Goal: Task Accomplishment & Management: Complete application form

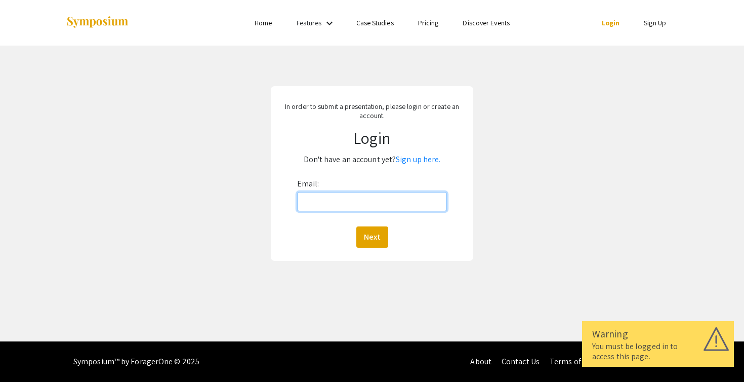
type input "[EMAIL_ADDRESS][DOMAIN_NAME]"
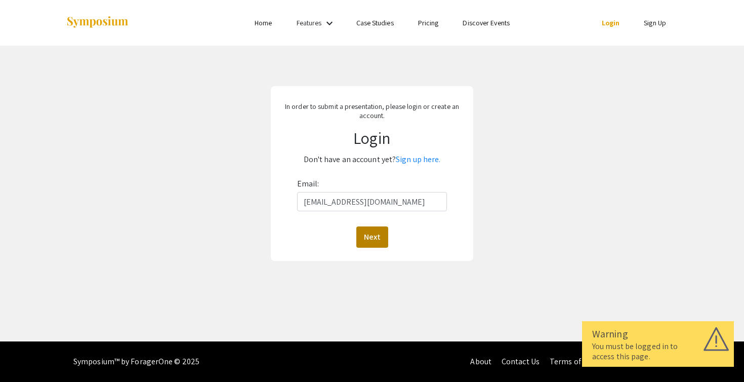
click at [378, 234] on button "Next" at bounding box center [372, 236] width 32 height 21
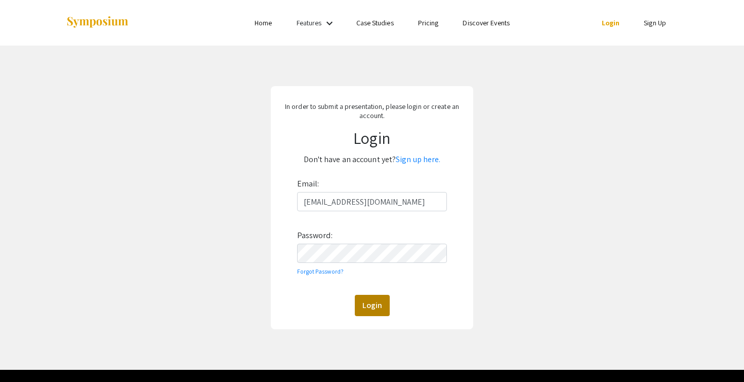
click at [381, 304] on button "Login" at bounding box center [372, 305] width 35 height 21
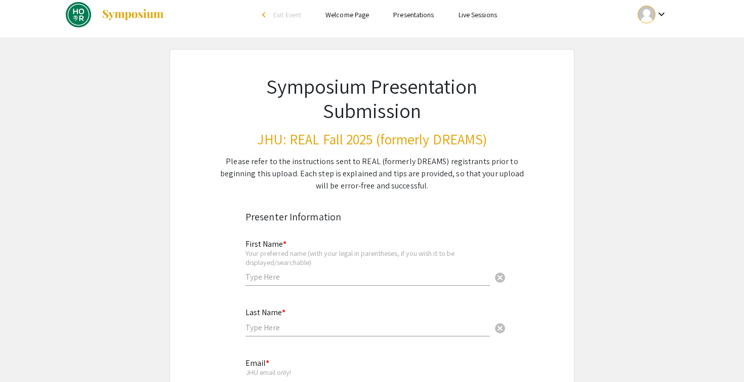
scroll to position [23, 0]
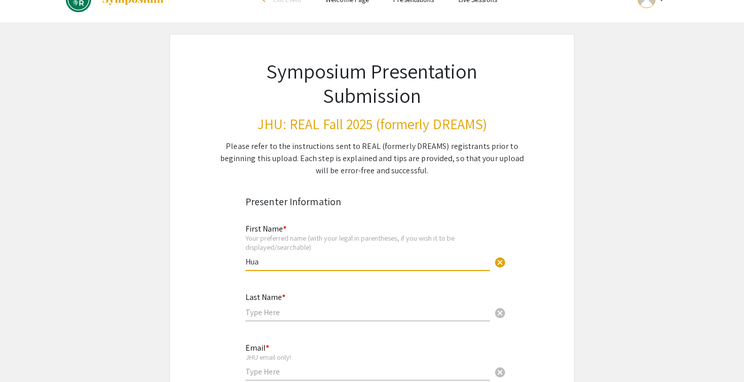
type input "Hua"
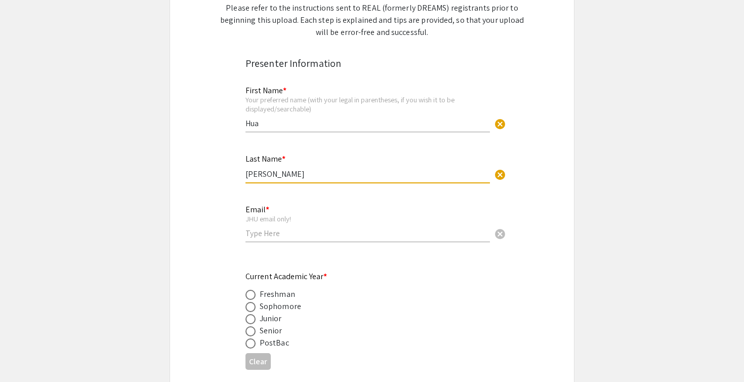
scroll to position [163, 0]
type input "[PERSON_NAME]"
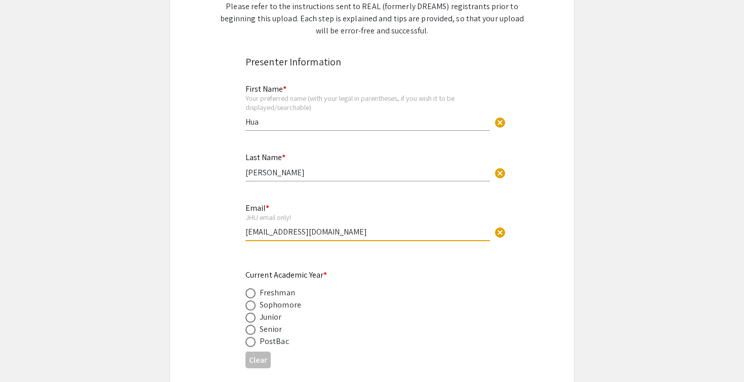
type input "[EMAIL_ADDRESS][DOMAIN_NAME]"
click at [409, 266] on app-form-preview-presenter-fields "First Name * Your preferred name (with your legal in parentheses, if you wish i…" at bounding box center [371, 316] width 253 height 485
click at [263, 318] on div "Junior" at bounding box center [271, 317] width 22 height 12
click at [247, 315] on span at bounding box center [250, 317] width 10 height 10
click at [247, 315] on input "radio" at bounding box center [250, 317] width 10 height 10
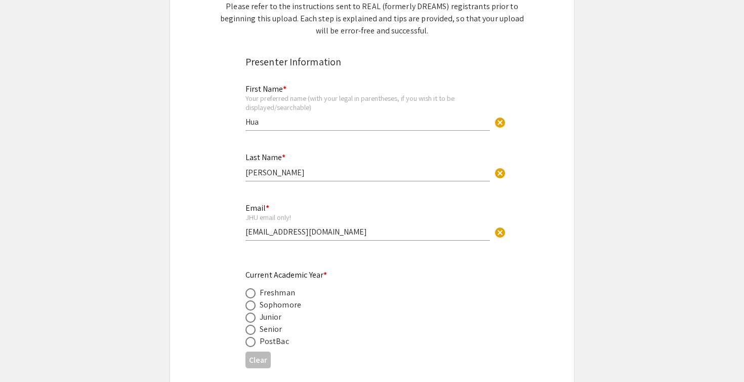
radio input "true"
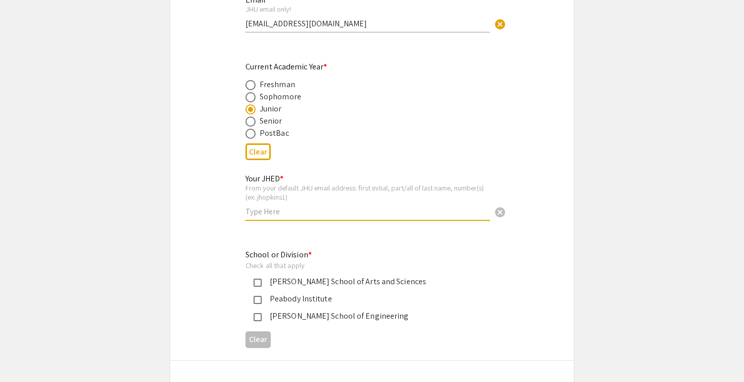
scroll to position [371, 0]
type input "6ABE4A"
click at [313, 229] on div "Your JHED * From your default JHU email address: first initial, part/all of las…" at bounding box center [367, 197] width 244 height 66
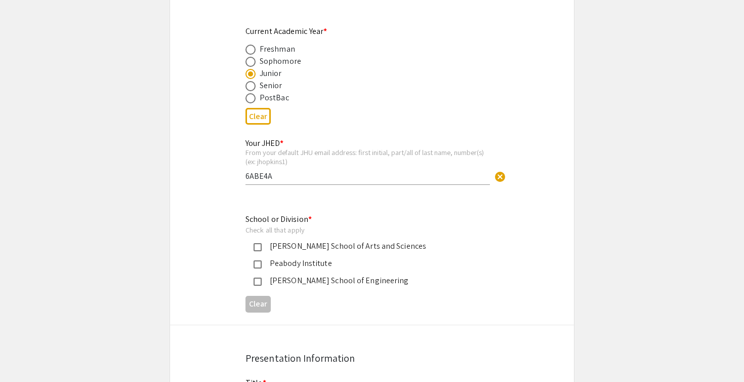
scroll to position [407, 0]
click at [297, 278] on div "[PERSON_NAME] School of Engineering" at bounding box center [368, 280] width 213 height 12
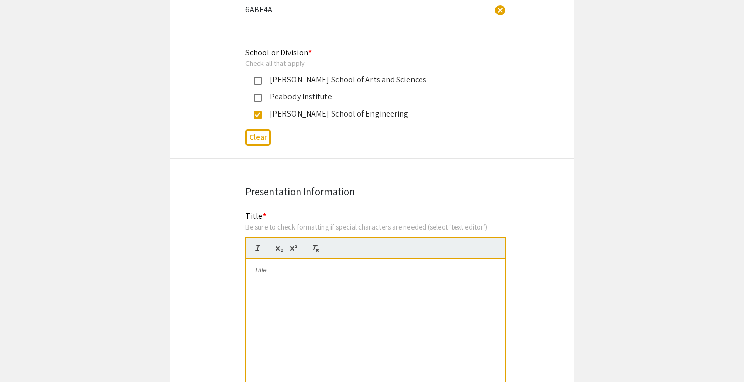
click at [294, 287] on div at bounding box center [376, 335] width 259 height 152
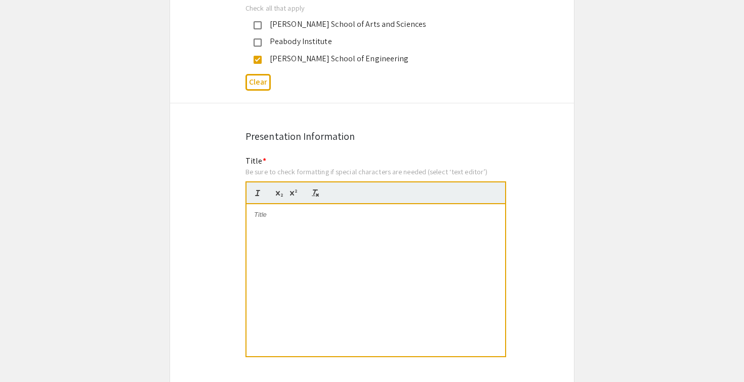
scroll to position [636, 0]
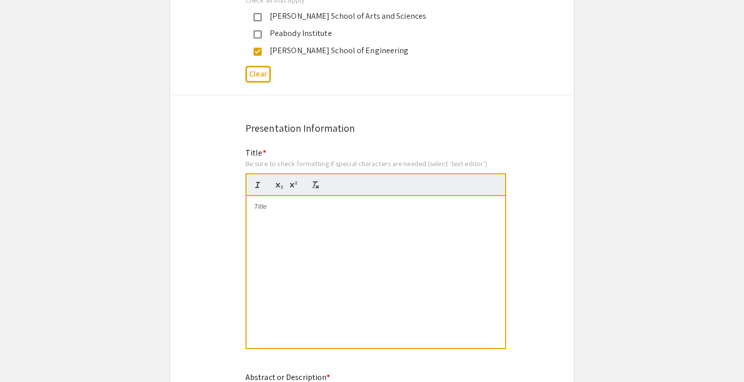
click at [445, 229] on div at bounding box center [376, 272] width 259 height 152
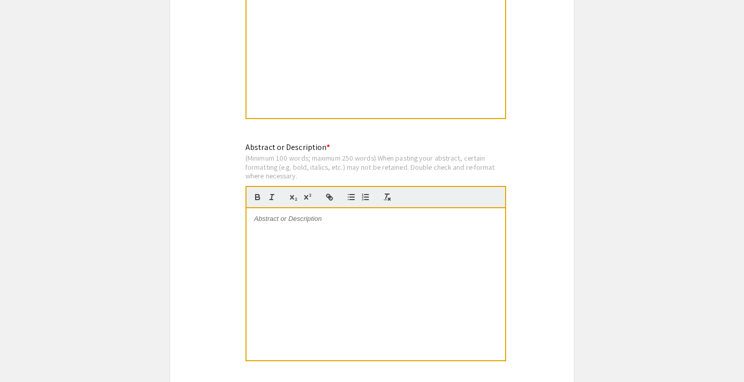
scroll to position [889, 0]
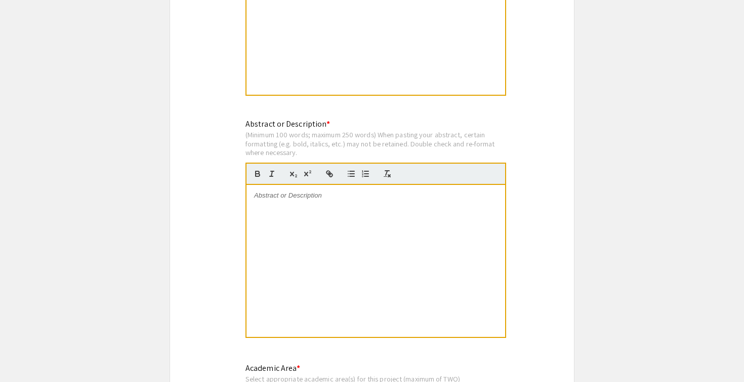
click at [409, 218] on div at bounding box center [376, 261] width 259 height 152
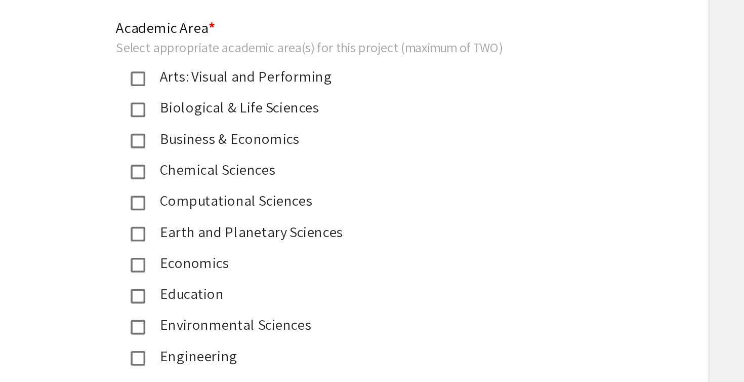
scroll to position [1073, 0]
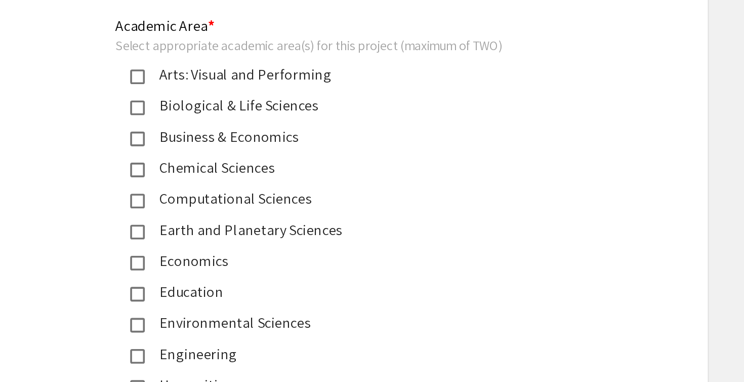
click at [262, 274] on div "Computational Sciences" at bounding box center [368, 280] width 213 height 12
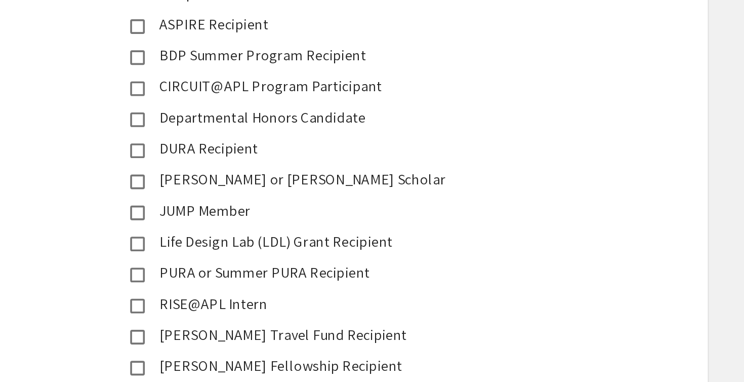
click at [262, 315] on div "PURA or Summer PURA Recipient" at bounding box center [368, 321] width 213 height 12
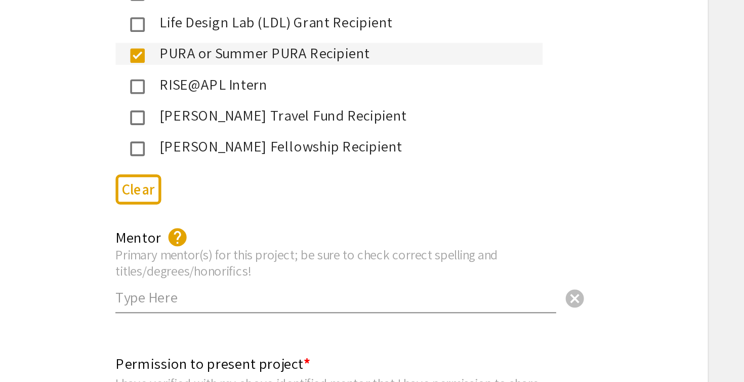
scroll to position [1651, 0]
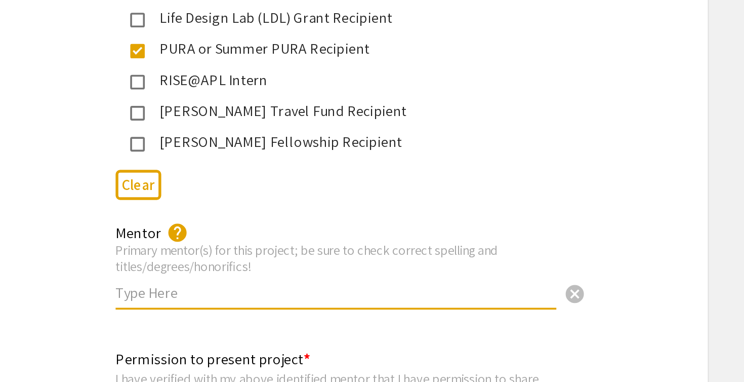
click at [245, 327] on input "text" at bounding box center [367, 332] width 244 height 11
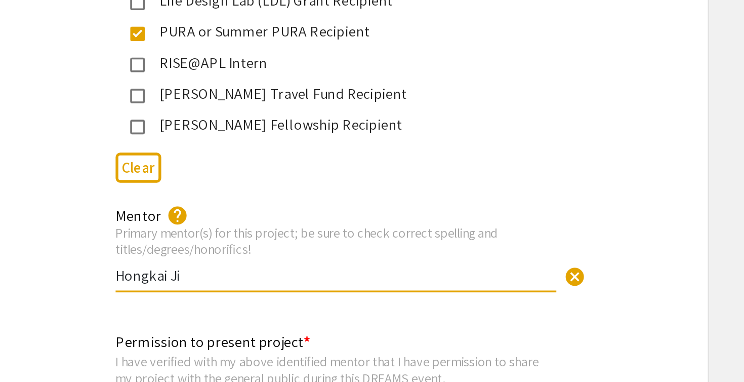
scroll to position [1662, 0]
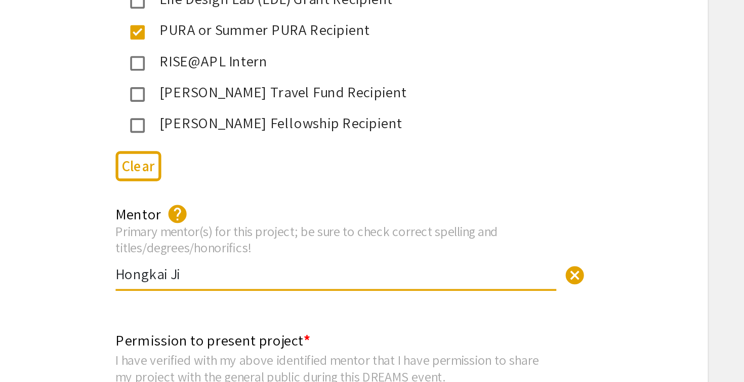
click at [245, 316] on input "Hongkai Ji" at bounding box center [367, 321] width 244 height 11
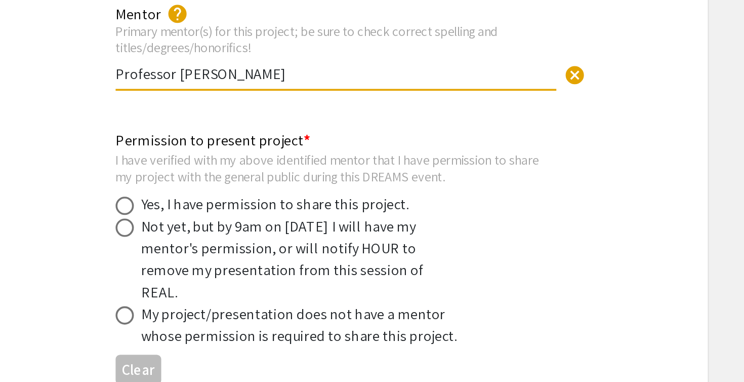
scroll to position [1773, 0]
type input "Professor [PERSON_NAME]"
click at [260, 277] on div "Yes, I have permission to share this project." at bounding box center [334, 283] width 149 height 12
click at [245, 279] on span at bounding box center [250, 284] width 10 height 10
click at [245, 279] on input "radio" at bounding box center [250, 284] width 10 height 10
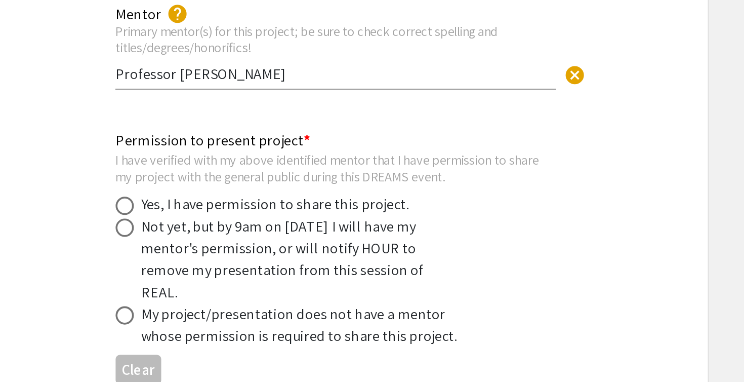
radio input "true"
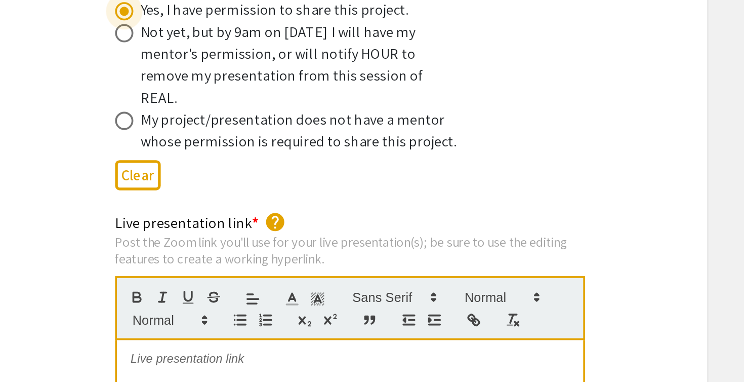
scroll to position [1884, 0]
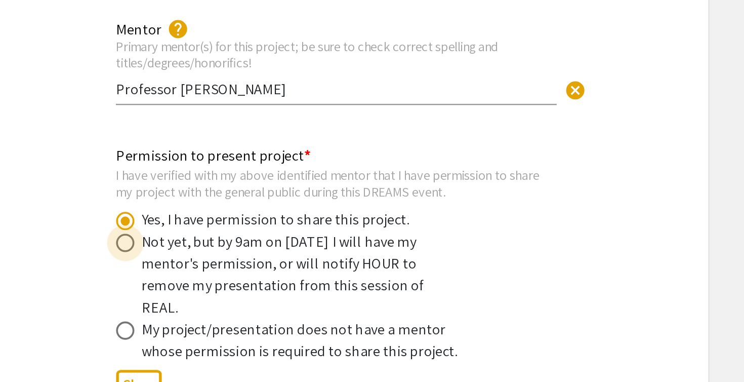
click at [245, 180] on span at bounding box center [250, 185] width 10 height 10
click at [245, 180] on input "radio" at bounding box center [250, 185] width 10 height 10
radio input "true"
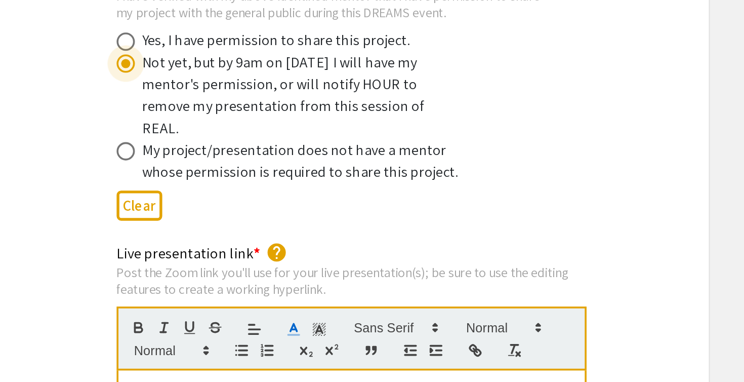
scroll to position [1911, 0]
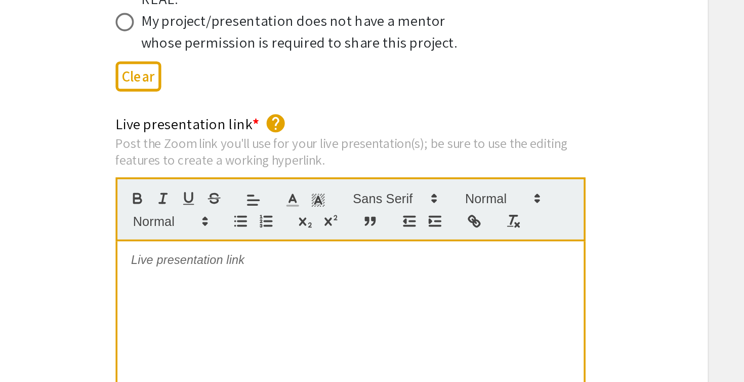
click at [247, 304] on div at bounding box center [376, 380] width 259 height 152
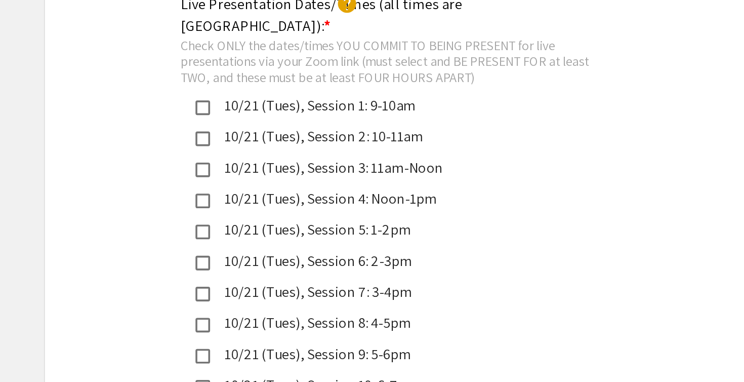
scroll to position [2251, 0]
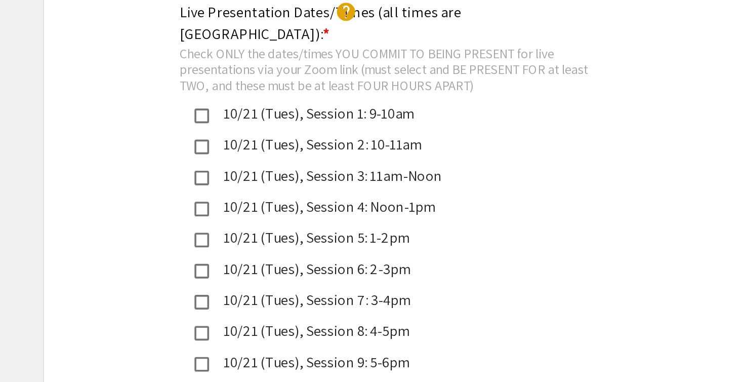
click at [262, 238] on div "10/21 (Tues), Session 2: 10-11am" at bounding box center [368, 244] width 213 height 12
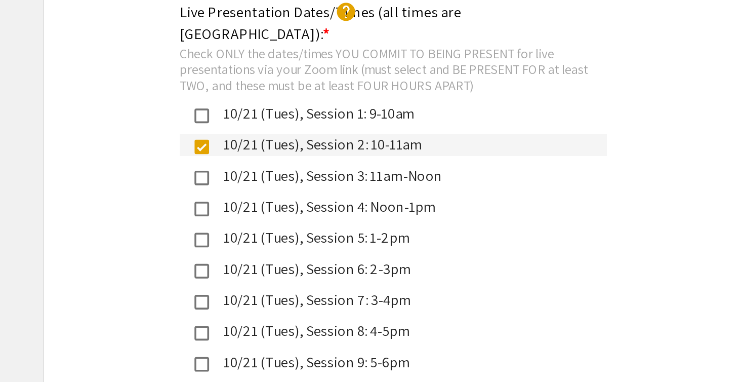
scroll to position [2284, 0]
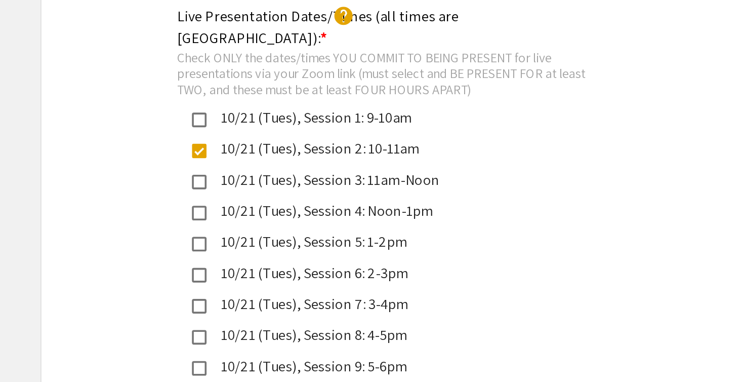
click at [262, 308] on div "10/21 (Tues), Session 8: 4-5pm" at bounding box center [368, 314] width 213 height 12
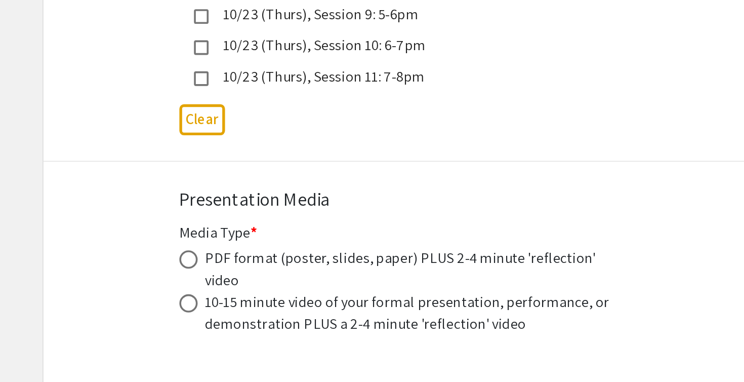
scroll to position [2817, 0]
click at [260, 307] on div "PDF format (poster, slides, paper) PLUS 2-4 minute 'reflection' video" at bounding box center [374, 319] width 228 height 24
click at [245, 308] on span at bounding box center [250, 313] width 10 height 10
click at [245, 308] on input "radio" at bounding box center [250, 313] width 10 height 10
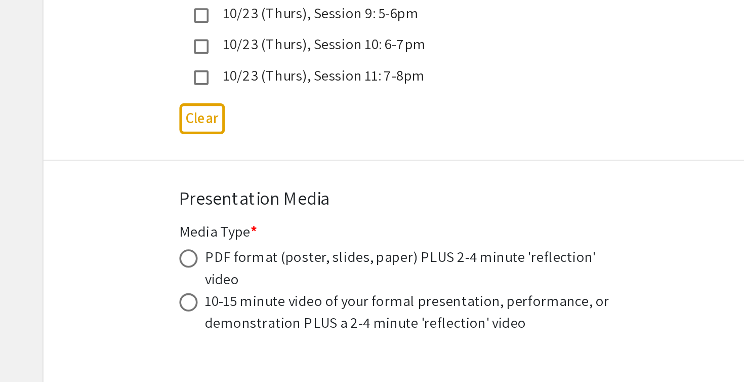
radio input "true"
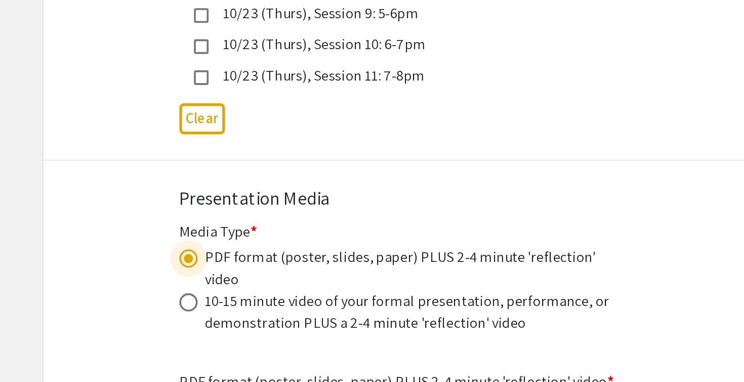
scroll to position [2884, 0]
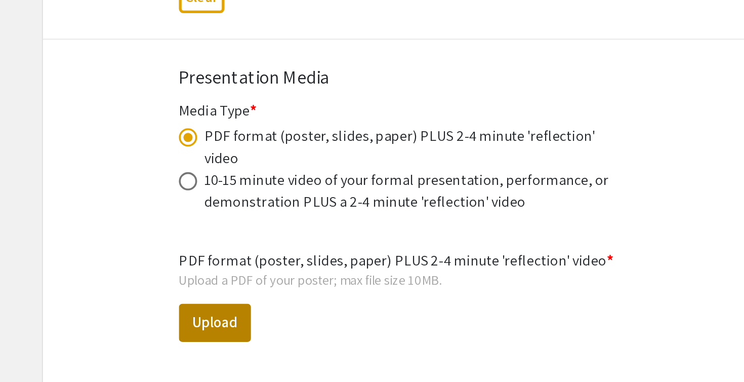
click at [245, 338] on button "Upload" at bounding box center [265, 348] width 40 height 21
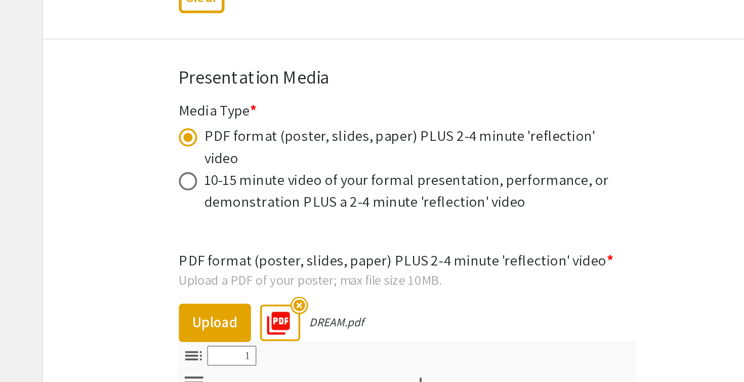
select select "custom"
type input "0"
select select "custom"
type input "1"
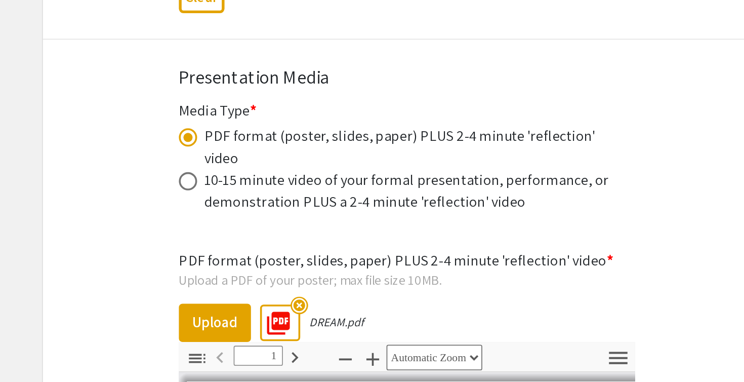
scroll to position [2937, 0]
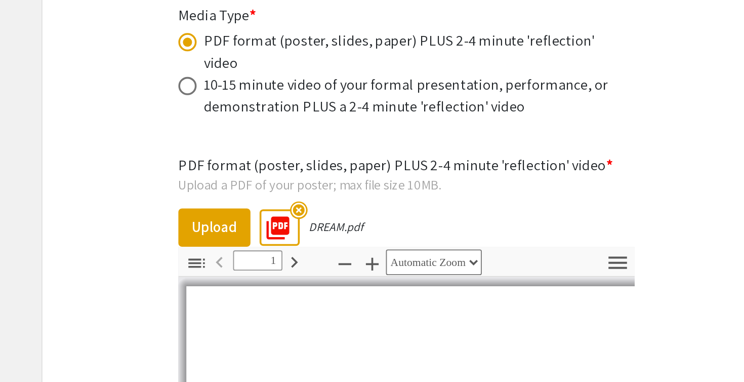
select select "auto"
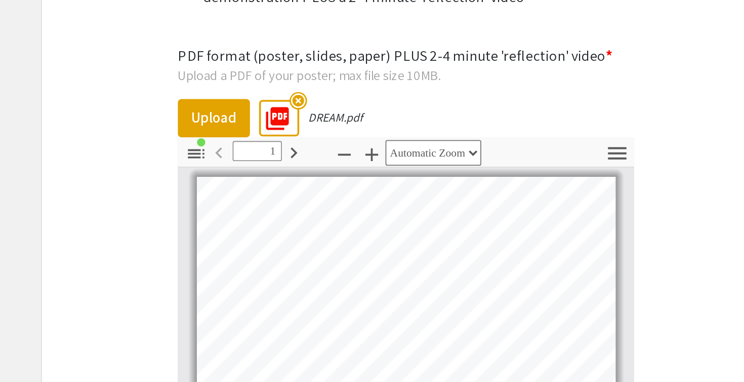
scroll to position [0, 0]
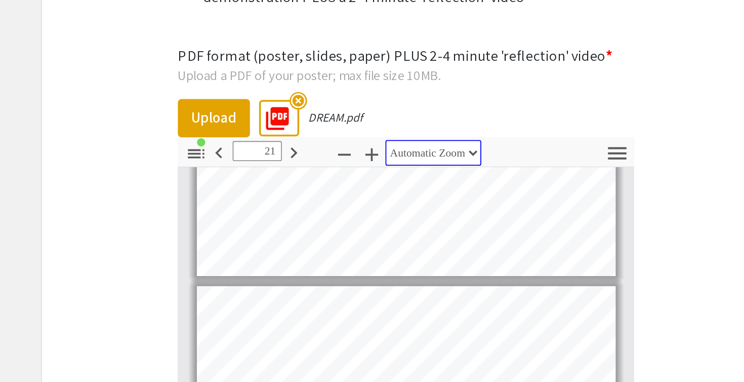
type input "22"
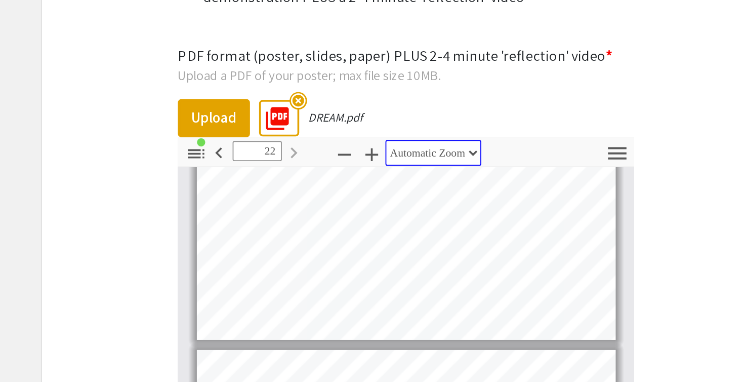
scroll to position [2763, 0]
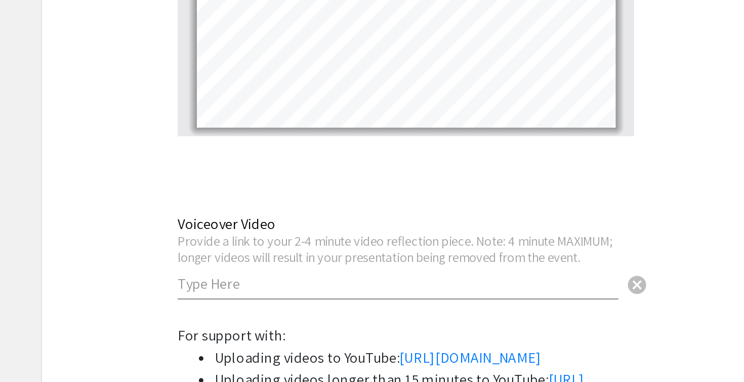
scroll to position [3252, 0]
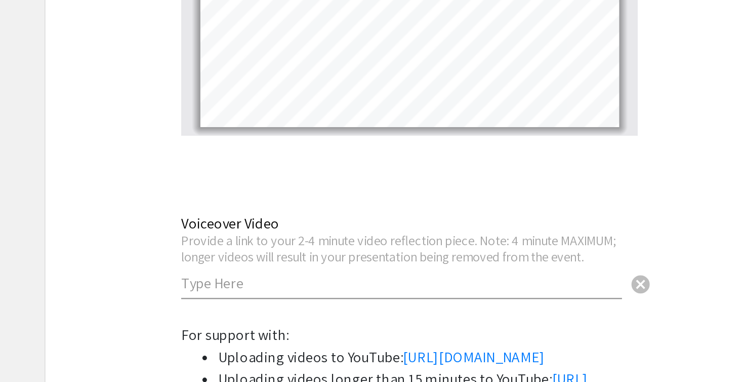
click at [245, 279] on div "Voiceover Video Provide a link to your 2-4 minute video reflection piece. Note:…" at bounding box center [367, 312] width 244 height 66
click at [245, 321] on input "text" at bounding box center [367, 326] width 244 height 11
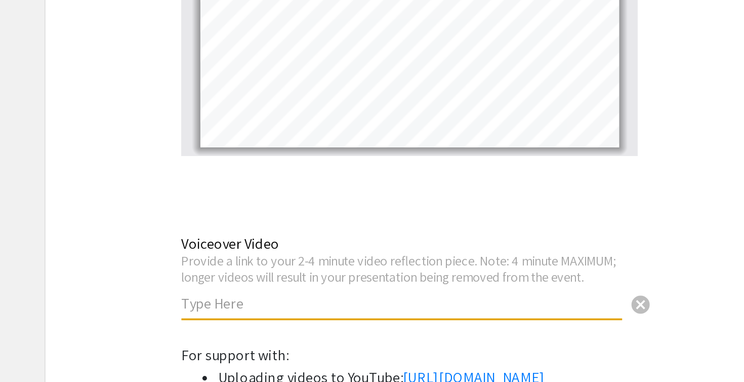
paste input "[URL][DOMAIN_NAME]"
type input "[URL][DOMAIN_NAME]"
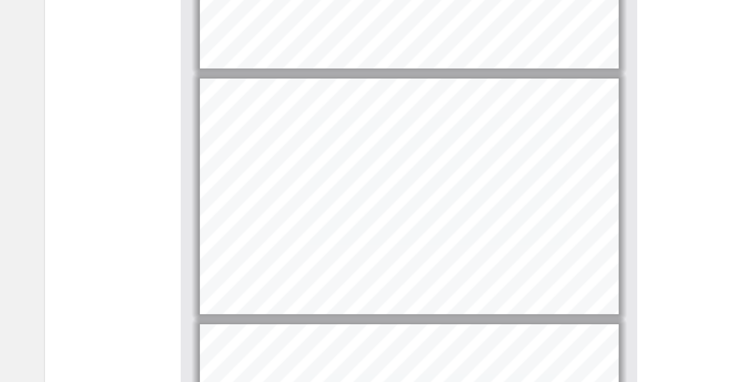
scroll to position [0, 0]
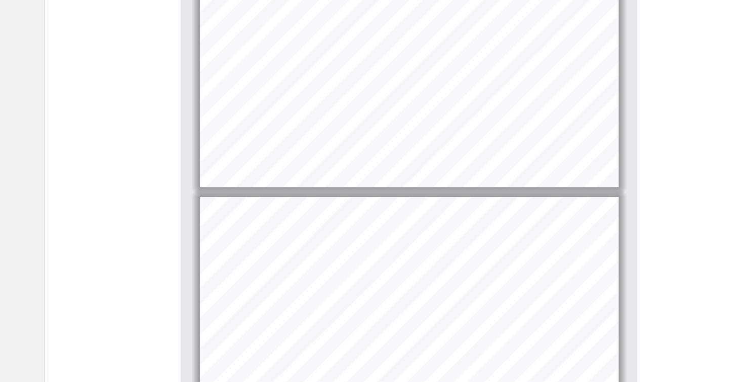
type input "1"
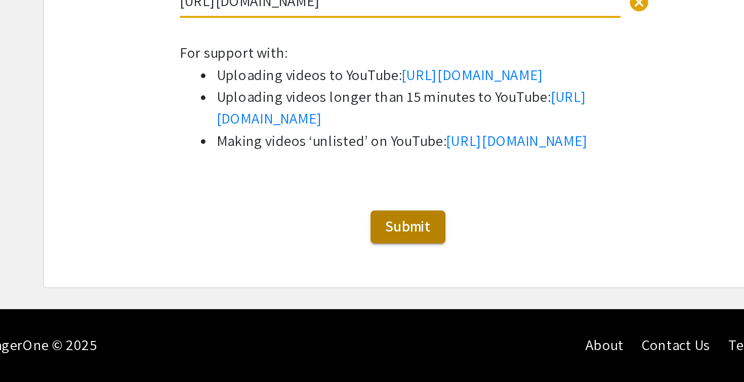
scroll to position [3428, 0]
type input "[URL][DOMAIN_NAME]"
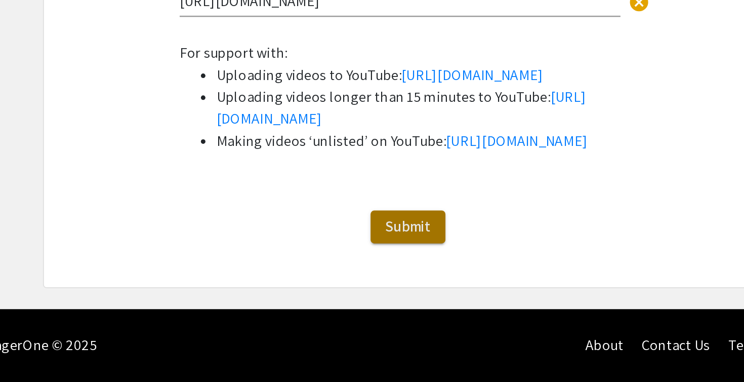
click at [359, 290] on span "Submit" at bounding box center [371, 295] width 25 height 11
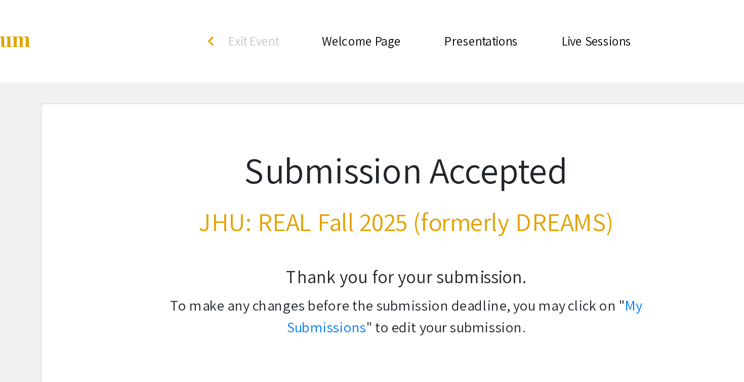
scroll to position [0, 0]
